Goal: Complete application form: Complete application form

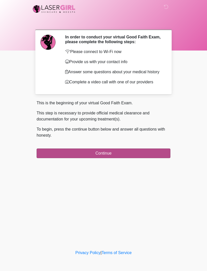
click at [146, 155] on button "Continue" at bounding box center [104, 154] width 134 height 10
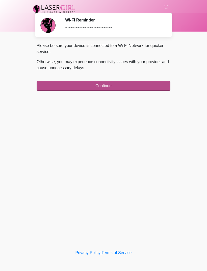
click at [156, 83] on button "Continue" at bounding box center [104, 86] width 134 height 10
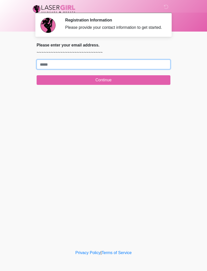
click at [132, 67] on input "Where should we email your treatment plan?" at bounding box center [104, 65] width 134 height 10
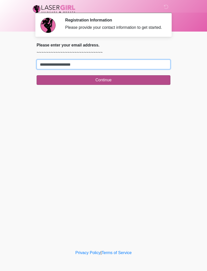
type input "**********"
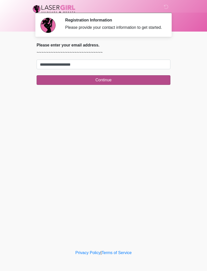
click at [135, 85] on button "Continue" at bounding box center [104, 80] width 134 height 10
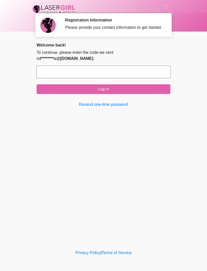
click at [140, 72] on input "text" at bounding box center [104, 72] width 134 height 13
click at [133, 130] on div "‎ ‎ Registration Information Please provide your contact information to get sta…" at bounding box center [104, 124] width 152 height 239
click at [110, 103] on link "Resend one-time password" at bounding box center [104, 105] width 134 height 6
click at [159, 72] on input "text" at bounding box center [104, 72] width 134 height 13
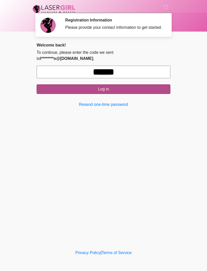
click at [123, 86] on button "Log in" at bounding box center [104, 89] width 134 height 10
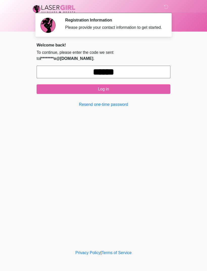
click at [140, 73] on input "******" at bounding box center [104, 72] width 134 height 13
type input "*"
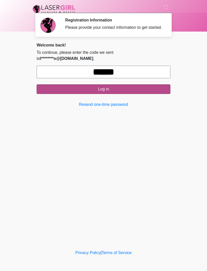
type input "******"
click at [123, 91] on button "Log in" at bounding box center [104, 89] width 134 height 10
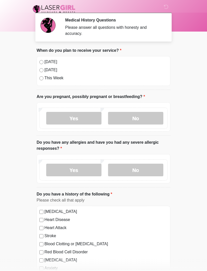
click at [41, 65] on div "Today" at bounding box center [103, 62] width 128 height 6
click at [139, 115] on label "No" at bounding box center [135, 118] width 55 height 13
click at [141, 170] on label "No" at bounding box center [135, 170] width 55 height 13
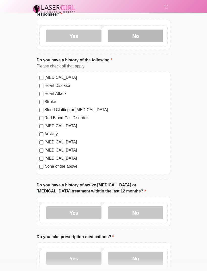
scroll to position [156, 0]
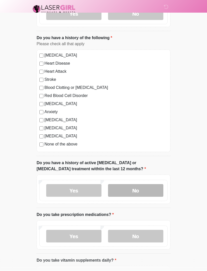
click at [139, 188] on label "No" at bounding box center [135, 190] width 55 height 13
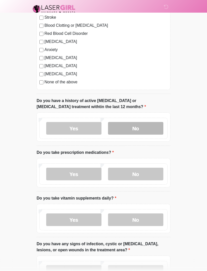
scroll to position [220, 0]
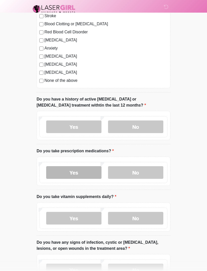
click at [84, 170] on label "Yes" at bounding box center [73, 172] width 55 height 13
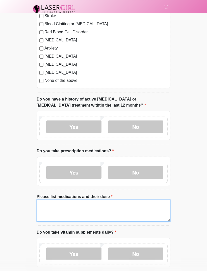
click at [46, 204] on textarea "Please list medications and their dose" at bounding box center [104, 211] width 134 height 22
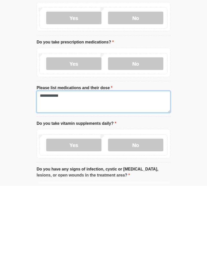
click at [66, 176] on textarea "**********" at bounding box center [104, 187] width 134 height 22
type textarea "*********"
type textarea "**********"
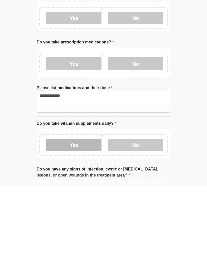
click at [81, 224] on label "Yes" at bounding box center [73, 230] width 55 height 13
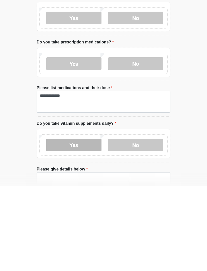
scroll to position [329, 0]
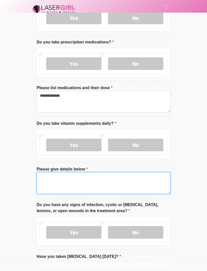
click at [53, 177] on textarea "Please give details below" at bounding box center [104, 183] width 134 height 22
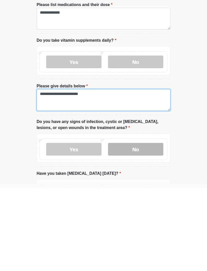
type textarea "**********"
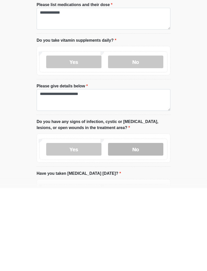
click at [135, 226] on label "No" at bounding box center [135, 232] width 55 height 13
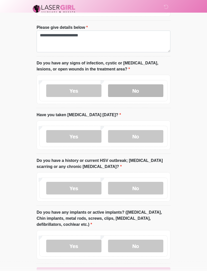
scroll to position [472, 0]
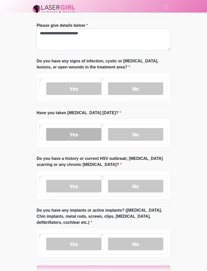
click at [76, 133] on label "Yes" at bounding box center [73, 134] width 55 height 13
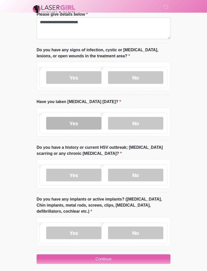
scroll to position [486, 0]
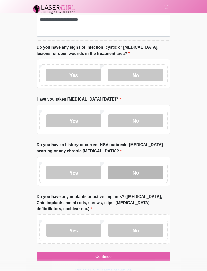
click at [139, 174] on label "No" at bounding box center [135, 172] width 55 height 13
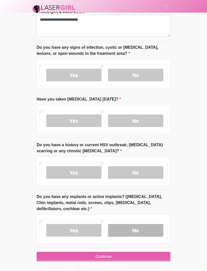
click at [138, 232] on label "No" at bounding box center [135, 230] width 55 height 13
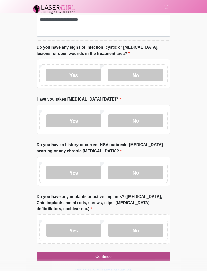
click at [119, 256] on button "Continue" at bounding box center [104, 257] width 134 height 10
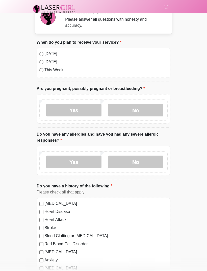
scroll to position [0, 0]
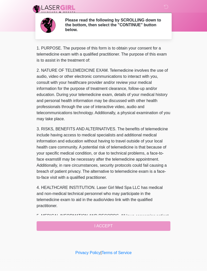
click at [123, 225] on div "1. PURPOSE. The purpose of this form is to obtain your consent for a telemedici…" at bounding box center [104, 138] width 134 height 186
click at [116, 225] on div "1. PURPOSE. The purpose of this form is to obtain your consent for a telemedici…" at bounding box center [104, 138] width 134 height 186
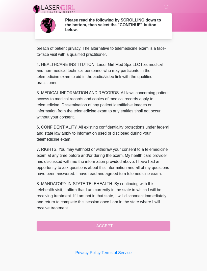
click at [108, 225] on div "1. PURPOSE. The purpose of this form is to obtain your consent for a telemedici…" at bounding box center [104, 138] width 134 height 186
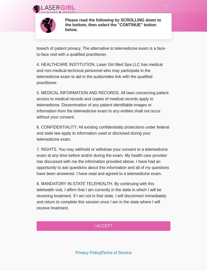
scroll to position [123, 0]
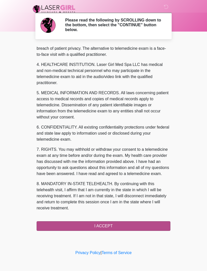
click at [135, 229] on button "I ACCEPT" at bounding box center [104, 226] width 134 height 10
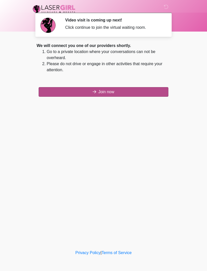
click at [133, 89] on button "Join now" at bounding box center [104, 92] width 130 height 10
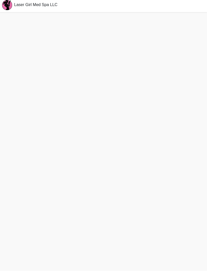
scroll to position [18, 0]
